Goal: Check status: Check status

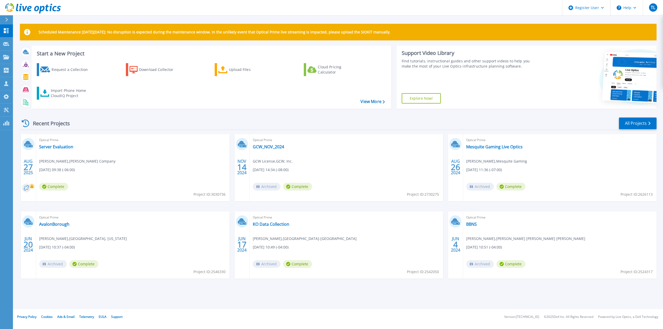
click at [60, 152] on div "Optical Prime Server Evaluation Jason Poetschlag , Thatcher Company 08/27/2025,…" at bounding box center [133, 167] width 194 height 67
click at [60, 148] on link "Server Evaluation" at bounding box center [56, 146] width 34 height 5
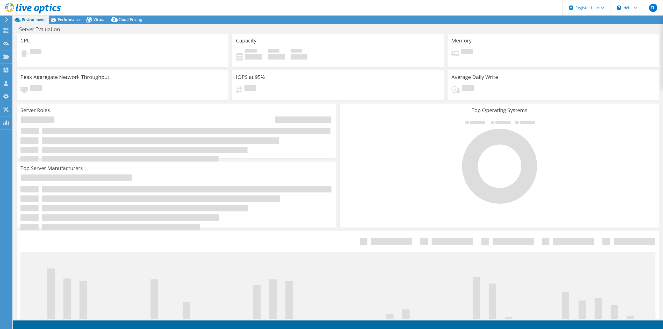
select select "USD"
select select "USWest"
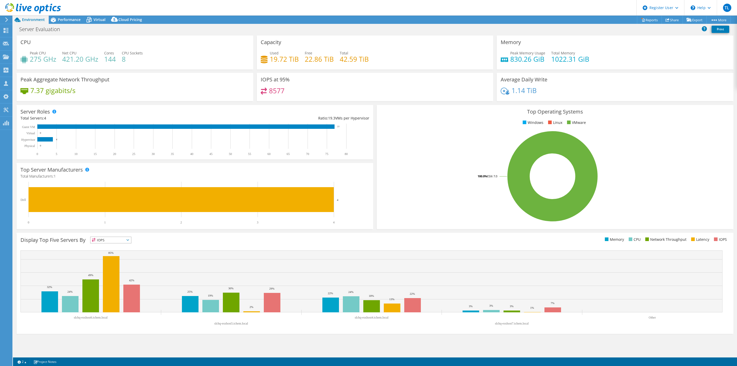
select select "USWest"
select select "USD"
